Goal: Task Accomplishment & Management: Use online tool/utility

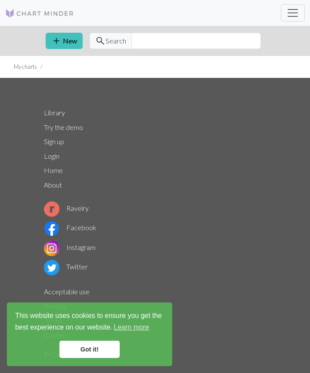
click at [93, 353] on link "Got it!" at bounding box center [89, 349] width 60 height 17
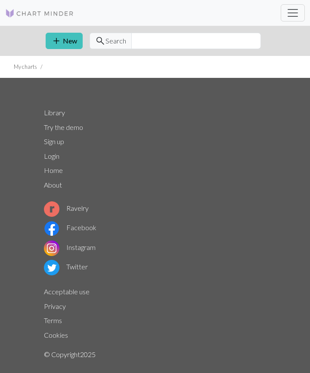
click at [93, 353] on link "Got it!" at bounding box center [89, 349] width 60 height 17
click at [28, 67] on li "My charts" at bounding box center [25, 67] width 23 height 8
click at [292, 18] on span "Toggle navigation" at bounding box center [292, 12] width 13 height 13
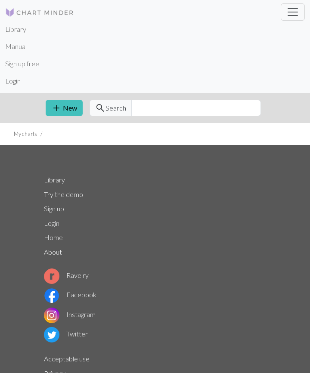
click at [18, 78] on link "Login" at bounding box center [12, 80] width 15 height 17
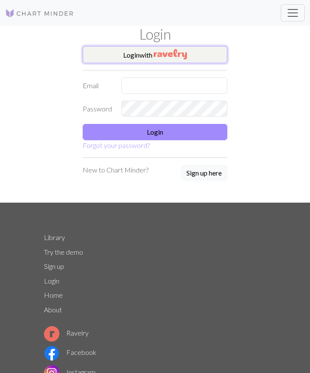
click at [108, 53] on button "Login with" at bounding box center [155, 54] width 144 height 17
click at [207, 52] on button "Login with" at bounding box center [155, 54] width 144 height 17
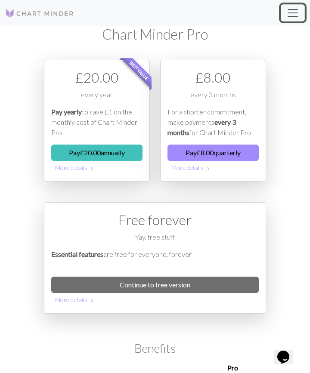
click at [293, 20] on button "Toggle navigation" at bounding box center [292, 12] width 24 height 17
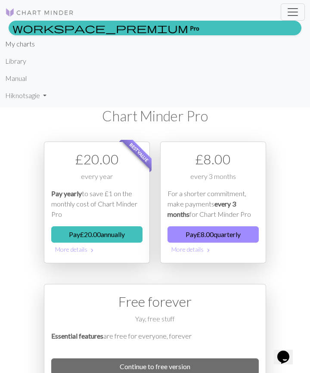
click at [25, 50] on link "My charts" at bounding box center [20, 43] width 30 height 17
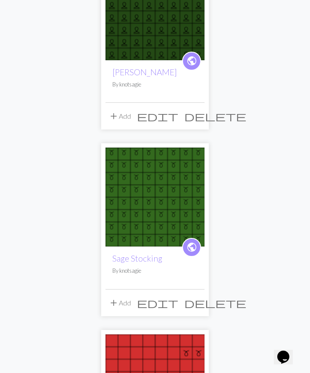
scroll to position [886, 0]
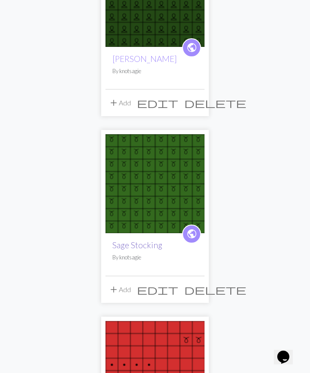
click at [147, 242] on link "Sage Stocking" at bounding box center [137, 245] width 50 height 10
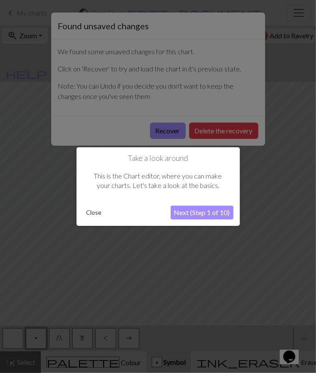
click at [101, 212] on button "Close" at bounding box center [94, 212] width 22 height 13
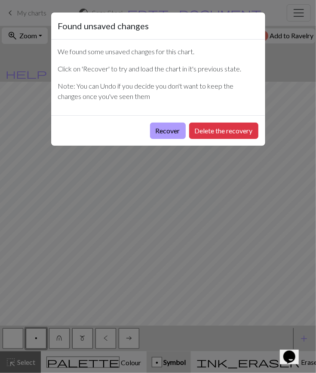
click at [167, 132] on button "Recover" at bounding box center [168, 131] width 36 height 16
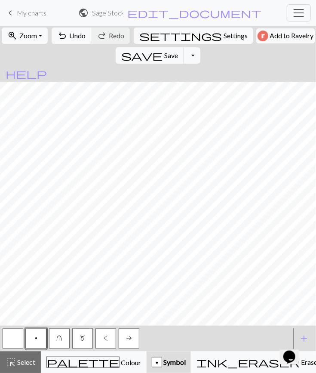
scroll to position [608, 0]
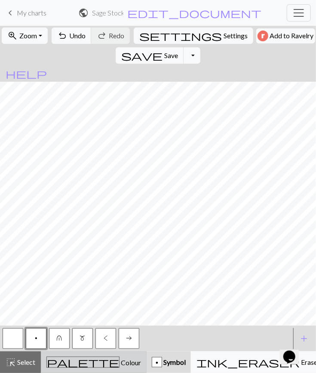
click at [100, 358] on div "palette Colour Colour" at bounding box center [93, 361] width 95 height 11
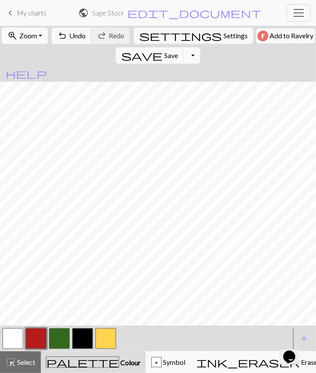
click at [37, 335] on button "button" at bounding box center [36, 338] width 21 height 21
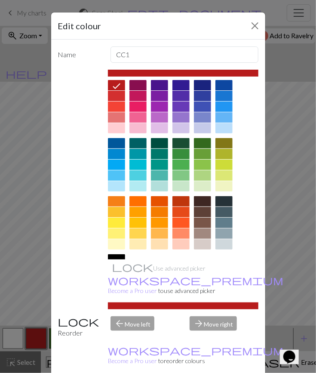
click at [17, 255] on div "Edit colour Name CC1 Use advanced picker workspace_premium Become a Pro user to…" at bounding box center [158, 186] width 316 height 373
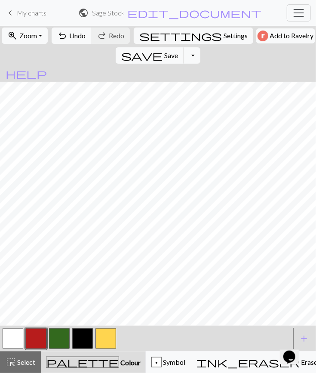
click at [61, 336] on button "button" at bounding box center [59, 338] width 21 height 21
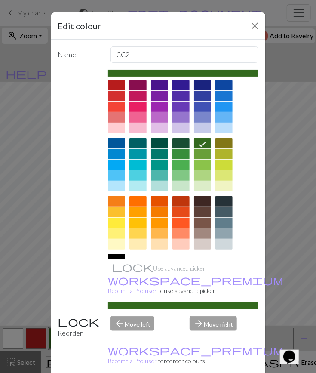
click at [172, 142] on div at bounding box center [180, 143] width 17 height 10
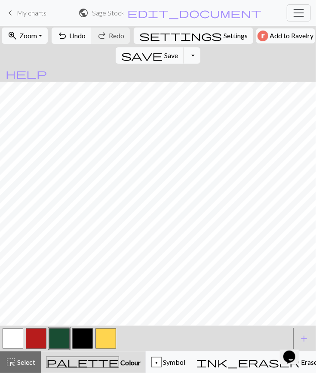
scroll to position [530, 0]
click at [62, 338] on button "button" at bounding box center [59, 338] width 21 height 21
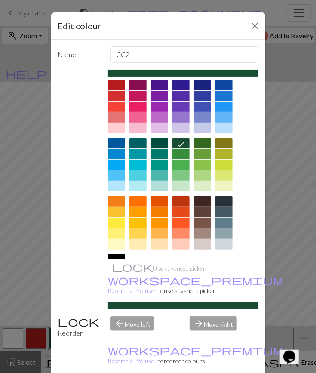
click at [51, 153] on div "Name CC2 Use advanced picker workspace_premium Become a Pro user to use advance…" at bounding box center [158, 210] width 214 height 340
click at [26, 157] on div "Edit colour Name CC2 Use advanced picker workspace_premium Become a Pro user to…" at bounding box center [158, 186] width 316 height 373
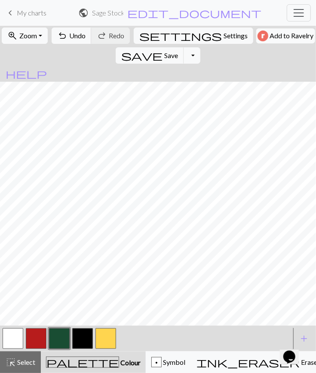
scroll to position [566, 0]
click at [40, 339] on button "button" at bounding box center [36, 338] width 21 height 21
click at [56, 339] on button "button" at bounding box center [59, 338] width 21 height 21
click at [40, 340] on button "button" at bounding box center [36, 338] width 21 height 21
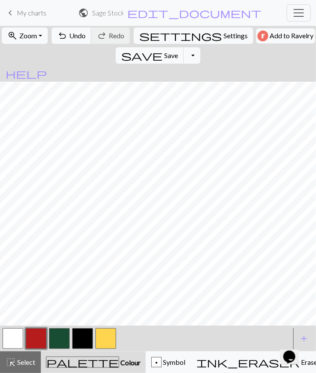
click at [61, 334] on button "button" at bounding box center [59, 338] width 21 height 21
click at [42, 334] on button "button" at bounding box center [36, 338] width 21 height 21
click at [13, 344] on button "button" at bounding box center [13, 338] width 21 height 21
click at [163, 49] on span "save" at bounding box center [141, 55] width 41 height 12
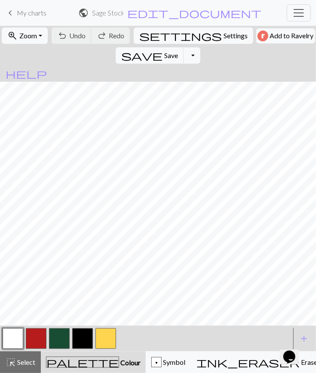
scroll to position [0, 0]
click at [162, 359] on span "Symbol" at bounding box center [174, 362] width 24 height 8
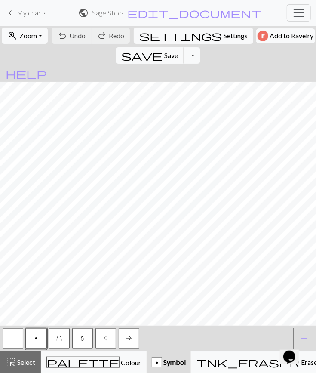
click at [17, 337] on button "button" at bounding box center [13, 338] width 21 height 21
click at [163, 49] on span "save" at bounding box center [141, 55] width 41 height 12
